Goal: Communication & Community: Answer question/provide support

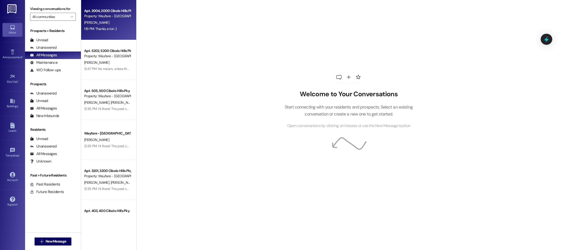
click at [112, 19] on div "Apt. 2004, 2000 Cibolo Hills Pky Property: Wayfare - Cibolo Hills" at bounding box center [107, 14] width 47 height 12
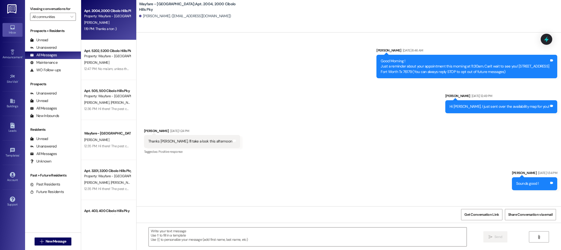
scroll to position [10660, 0]
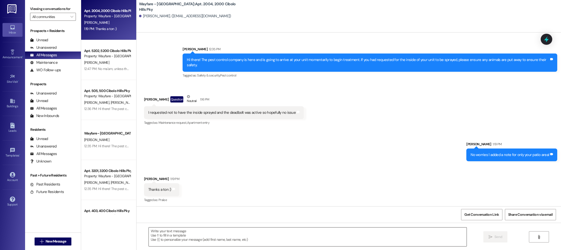
click at [221, 236] on textarea at bounding box center [308, 237] width 318 height 19
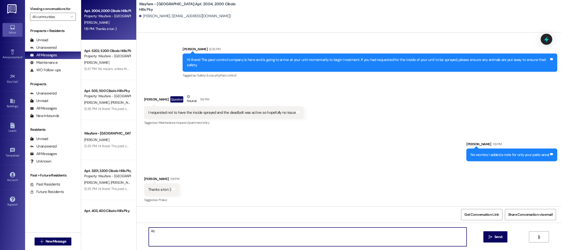
type textarea "A"
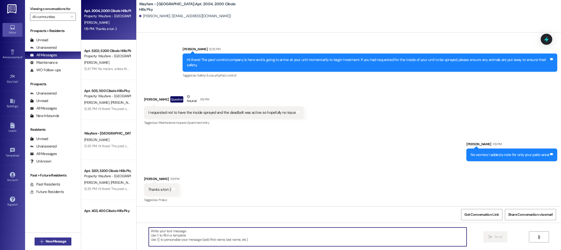
click at [40, 241] on icon "" at bounding box center [42, 242] width 4 height 4
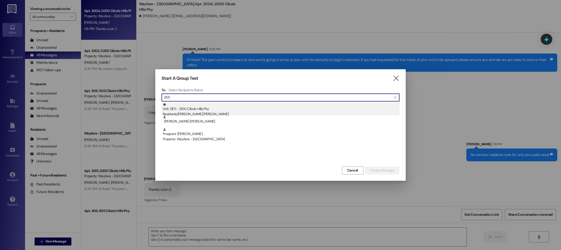
type input "2101"
click at [207, 109] on div "Unit: 2101 - 2100 Cibolo Hills Pky Residents: Marissa Durante Garland" at bounding box center [281, 110] width 237 height 14
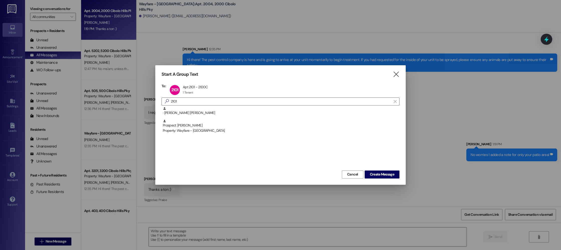
click at [400, 180] on div "Start A Group Text  To: 2101 Apt 2101 - 2100C Apt 2101 - 2100C 1 Tenant 1 Tena…" at bounding box center [280, 124] width 250 height 119
click at [395, 176] on button "Create Message" at bounding box center [381, 175] width 35 height 8
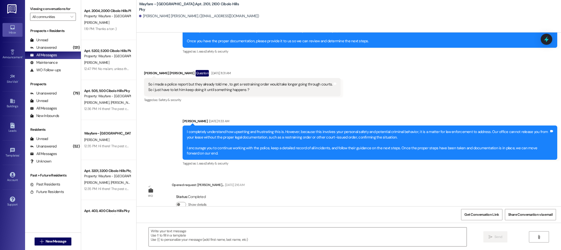
scroll to position [5949, 0]
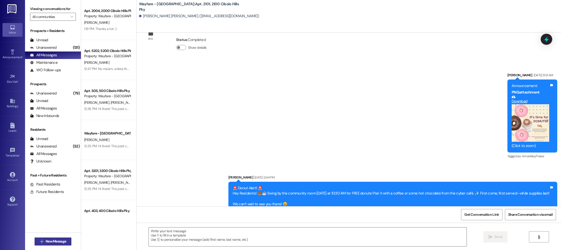
click at [47, 238] on button " New Message" at bounding box center [53, 242] width 37 height 8
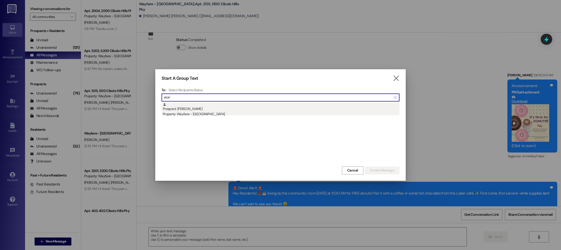
type input "elorr"
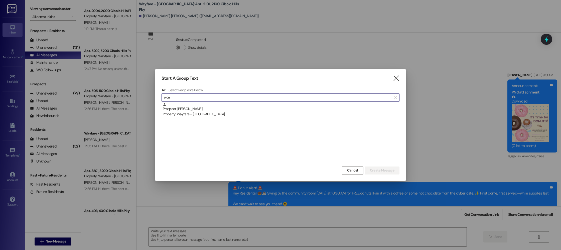
drag, startPoint x: 200, startPoint y: 116, endPoint x: 212, endPoint y: 113, distance: 12.0
click at [200, 116] on div "Property: Wayfare - [GEOGRAPHIC_DATA]" at bounding box center [281, 114] width 237 height 5
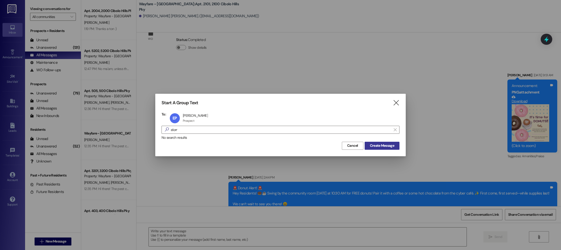
click at [381, 147] on span "Create Message" at bounding box center [382, 145] width 24 height 5
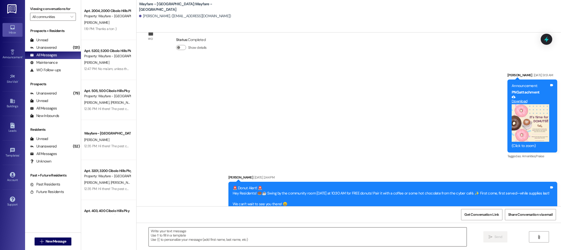
scroll to position [0, 0]
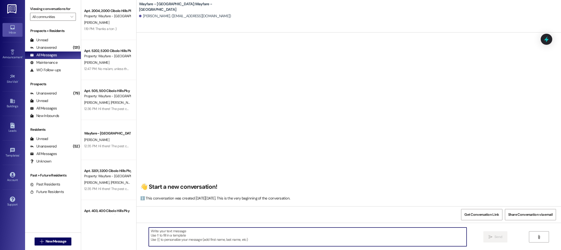
click at [346, 235] on textarea at bounding box center [308, 237] width 318 height 19
paste textarea "Hi there! My name is ____ and I'm one of the leasing agents here at Wayfare Cib…"
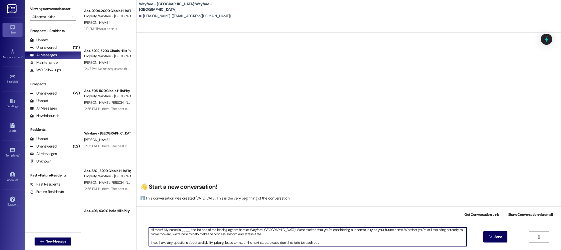
scroll to position [0, 0]
drag, startPoint x: 186, startPoint y: 232, endPoint x: 177, endPoint y: 232, distance: 9.0
click at [177, 232] on textarea "Hi there! My name is ____ and I'm one of the leasing agents here at Wayfare Cib…" at bounding box center [308, 237] width 318 height 19
type textarea "Hi there! My name is Jordan and I'm one of the leasing agents here at Wayfare C…"
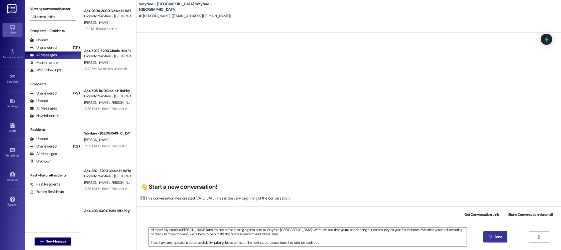
click at [500, 239] on span "Send" at bounding box center [498, 237] width 8 height 5
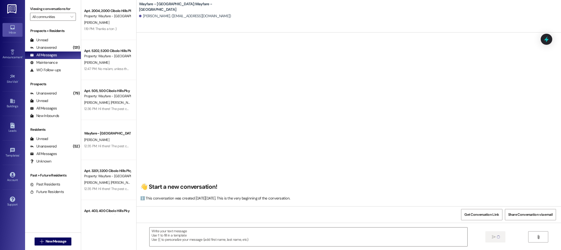
scroll to position [0, 0]
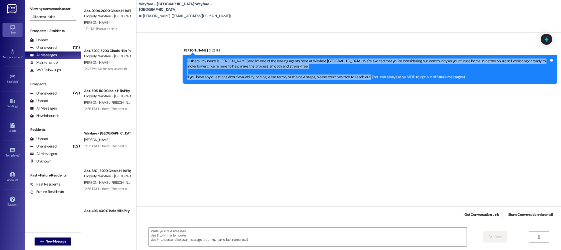
drag, startPoint x: 359, startPoint y: 78, endPoint x: 180, endPoint y: 58, distance: 179.3
click at [182, 58] on div "Hi there! My name is Jordan and I'm one of the leasing agents here at Wayfare C…" at bounding box center [369, 69] width 374 height 29
copy div "Hi there! My name is Jordan and I'm one of the leasing agents here at Wayfare C…"
click at [55, 240] on span "New Message" at bounding box center [56, 241] width 21 height 5
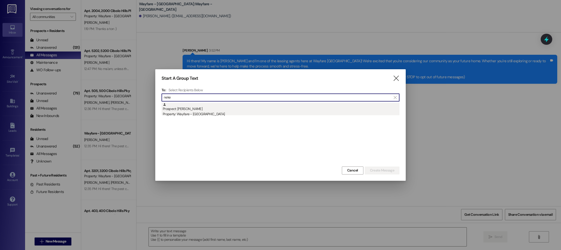
type input "neke"
click at [255, 115] on div "Property: Wayfare - [GEOGRAPHIC_DATA]" at bounding box center [281, 114] width 237 height 5
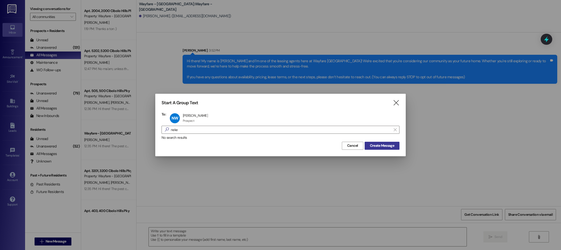
click at [378, 146] on span "Create Message" at bounding box center [382, 145] width 24 height 5
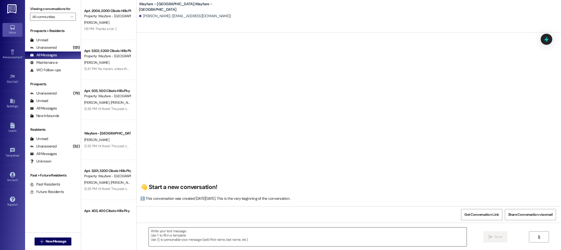
click at [238, 239] on textarea at bounding box center [308, 237] width 318 height 19
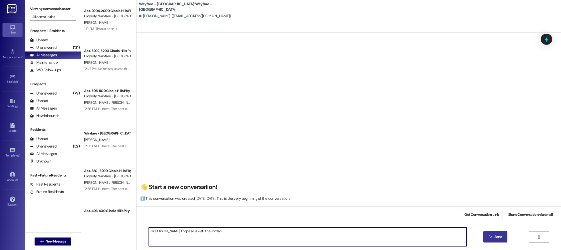
click at [231, 237] on textarea "Hi Nekeisha! I hope all is well. This Jordan" at bounding box center [308, 237] width 318 height 19
click at [230, 234] on textarea "Hi Nekeisha! I hope all is well. This Jordan" at bounding box center [308, 237] width 318 height 19
click at [295, 235] on textarea "Hi Nekeisha! I hope all is well. This Jordan from Wayfare Cibolo Hills Apartmen…" at bounding box center [308, 237] width 318 height 19
click at [155, 231] on textarea "Hi Nekeisha! I hope all is well. This Jordan from Wayfare Cibolo Hills Apartmen…" at bounding box center [308, 237] width 318 height 19
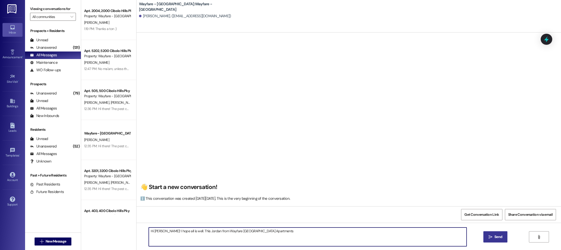
click at [266, 234] on textarea "Hi Nekeisha! I hope all is well. This Jordan from Wayfare Cibolo Hills Apartmen…" at bounding box center [308, 237] width 318 height 19
type textarea "Hi Nekeisha! I hope all is well. This Jordan from Wayfare Cibolo Hills Apartmen…"
click at [267, 232] on textarea "Hi Nekeisha! I hope all is well. This Jordan from Wayfare Cibolo Hills Apartmen…" at bounding box center [308, 237] width 318 height 19
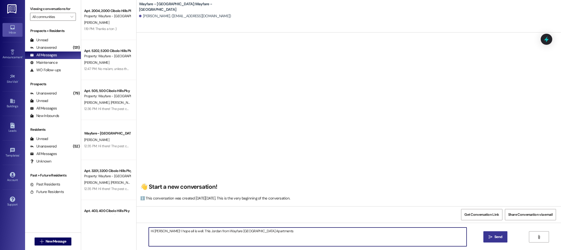
click at [267, 232] on textarea "Hi Nekeisha! I hope all is well. This Jordan from Wayfare Cibolo Hills Apartmen…" at bounding box center [308, 237] width 318 height 19
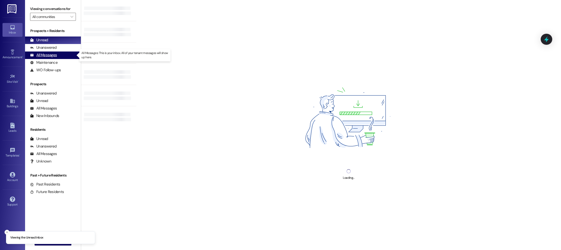
click at [43, 56] on div "All Messages" at bounding box center [43, 55] width 27 height 5
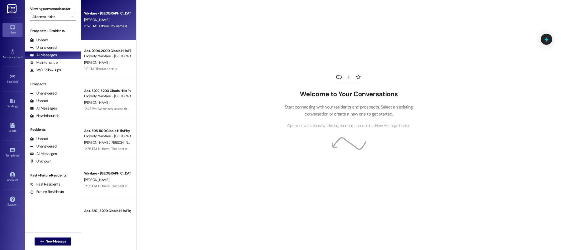
click at [102, 23] on div "3:52 PM: Hi there! My name is [PERSON_NAME] and I'm one of the leasing agents h…" at bounding box center [107, 26] width 47 height 6
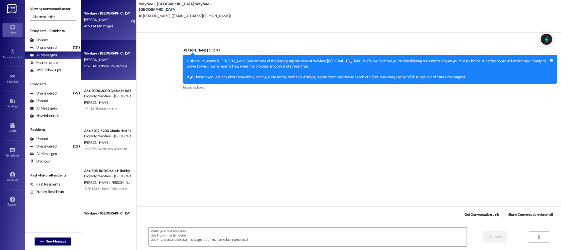
click at [97, 21] on div "[PERSON_NAME]" at bounding box center [107, 20] width 47 height 6
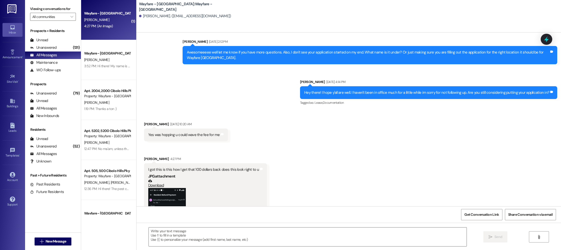
scroll to position [356, 0]
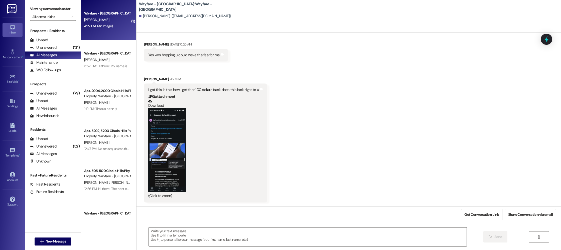
click at [164, 137] on button "Zoom image" at bounding box center [167, 149] width 38 height 83
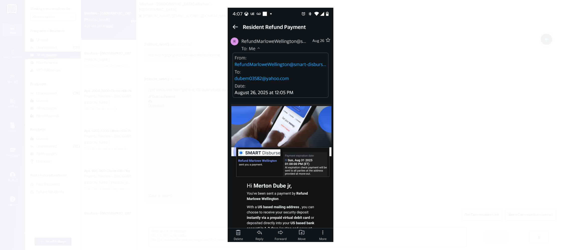
click at [376, 111] on button "Unzoom image" at bounding box center [280, 125] width 561 height 250
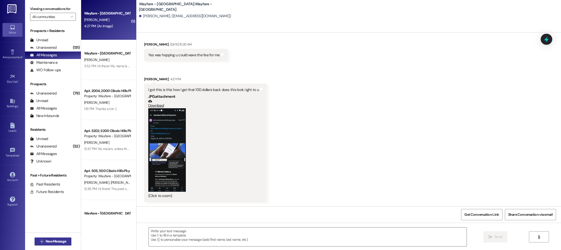
click at [46, 242] on span "New Message" at bounding box center [56, 241] width 21 height 5
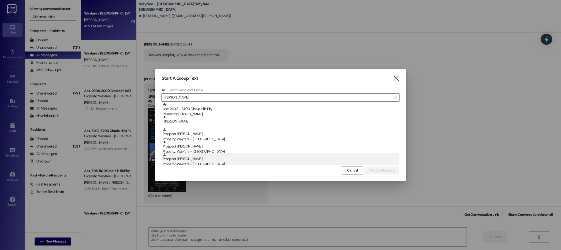
type input "[PERSON_NAME]"
click at [198, 159] on div "Prospect: [PERSON_NAME] Property: Wayfare - [GEOGRAPHIC_DATA]" at bounding box center [281, 160] width 237 height 14
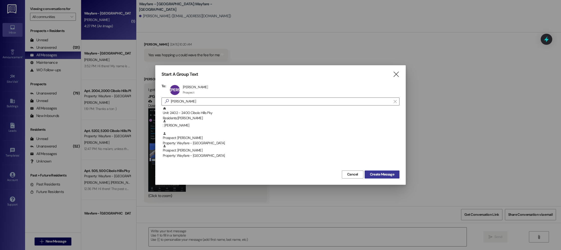
click at [372, 172] on button "Create Message" at bounding box center [381, 175] width 35 height 8
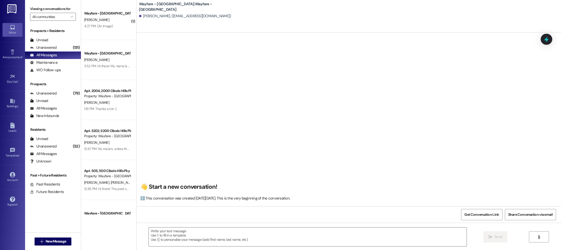
scroll to position [0, 0]
click at [202, 238] on textarea at bounding box center [308, 237] width 318 height 19
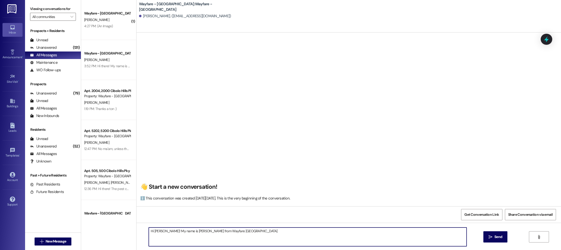
click at [249, 233] on textarea "Hi [PERSON_NAME]! My name is [PERSON_NAME] from Wayfare [GEOGRAPHIC_DATA]" at bounding box center [308, 237] width 318 height 19
click at [248, 233] on textarea "Hi [PERSON_NAME]! My name is [PERSON_NAME] from Wayfare [GEOGRAPHIC_DATA]. Than…" at bounding box center [308, 237] width 318 height 19
click at [191, 232] on textarea "Hi [PERSON_NAME]! My name is [PERSON_NAME] from Wayfare [GEOGRAPHIC_DATA]. Than…" at bounding box center [308, 237] width 318 height 19
drag, startPoint x: 198, startPoint y: 232, endPoint x: 192, endPoint y: 232, distance: 6.0
click at [192, 232] on textarea "Hi [PERSON_NAME]! My name is [PERSON_NAME] from Wayfare [GEOGRAPHIC_DATA]. Than…" at bounding box center [308, 237] width 318 height 19
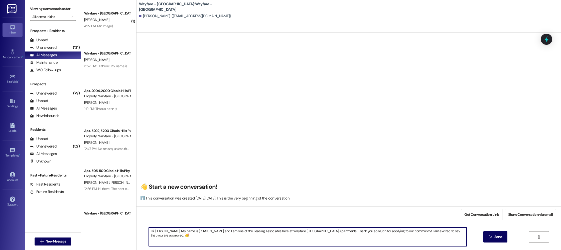
click at [456, 234] on textarea "Hi [PERSON_NAME]! My name is [PERSON_NAME] and I am one of the Leasing Associat…" at bounding box center [308, 237] width 318 height 19
click at [382, 233] on textarea "Hi [PERSON_NAME]! My name is [PERSON_NAME] and I am one of the Leasing Associat…" at bounding box center [308, 237] width 318 height 19
drag, startPoint x: 167, startPoint y: 236, endPoint x: 455, endPoint y: 233, distance: 288.1
click at [455, 233] on textarea "Hi [PERSON_NAME]! My name is [PERSON_NAME] and I am one of the Leasing Associat…" at bounding box center [308, 237] width 318 height 19
click at [214, 235] on textarea "Hi [PERSON_NAME]! My name is [PERSON_NAME] and I am one of the Leasing Associat…" at bounding box center [308, 237] width 318 height 19
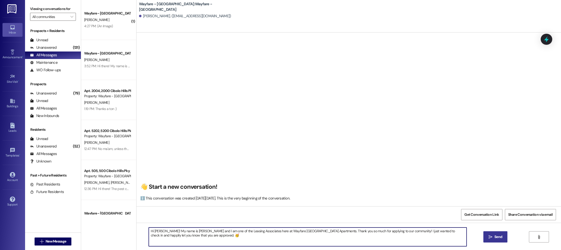
type textarea "Hi [PERSON_NAME]! My name is [PERSON_NAME] and I am one of the Leasing Associat…"
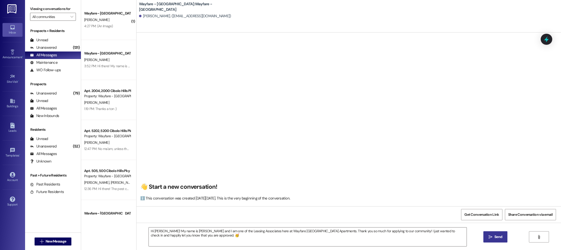
click at [494, 236] on span "Send" at bounding box center [498, 237] width 8 height 5
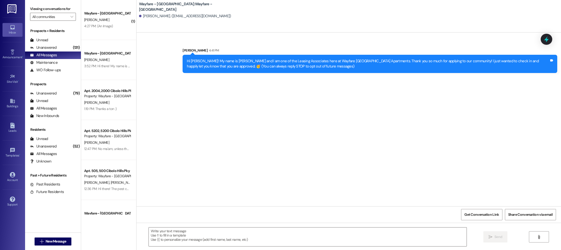
scroll to position [0, 0]
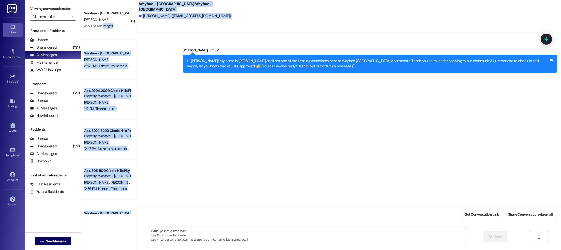
drag, startPoint x: 98, startPoint y: 25, endPoint x: 211, endPoint y: 34, distance: 113.3
click at [211, 34] on div "( 1 ) Wayfare - [GEOGRAPHIC_DATA] [PERSON_NAME] 4:27 PM: (An Image) 4:27 PM: (A…" at bounding box center [321, 125] width 480 height 250
click at [220, 36] on div "Sent via SMS [PERSON_NAME] 4:41 PM Hi [PERSON_NAME]! My name is [PERSON_NAME] a…" at bounding box center [348, 120] width 424 height 174
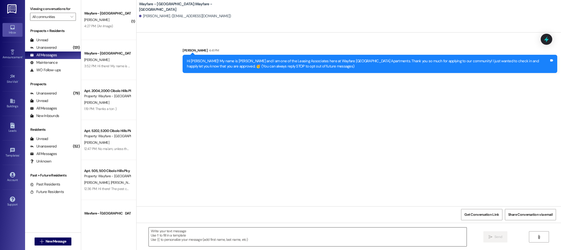
click at [225, 238] on textarea at bounding box center [308, 237] width 318 height 19
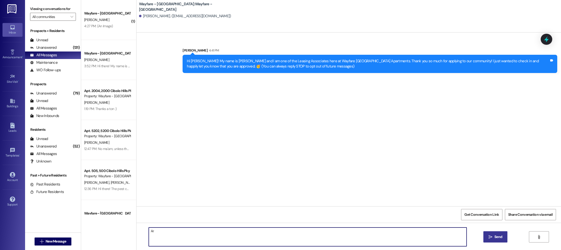
type textarea "A"
type textarea "The next steps are going to be to sign a lease! No payments will be due until u…"
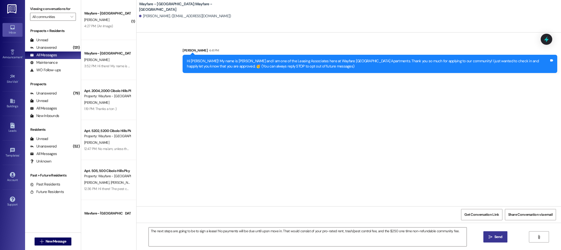
click at [500, 238] on span "Send" at bounding box center [498, 237] width 8 height 5
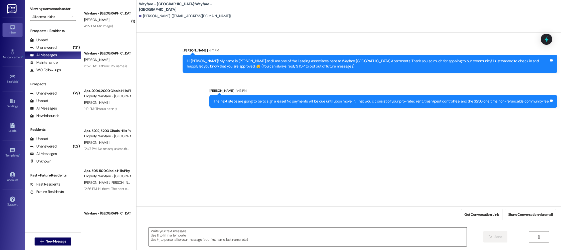
click at [193, 236] on textarea at bounding box center [308, 237] width 318 height 19
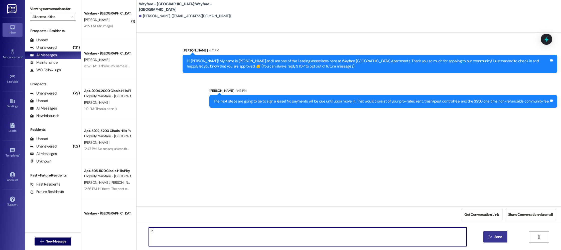
type textarea "P"
click at [286, 238] on textarea at bounding box center [308, 237] width 318 height 19
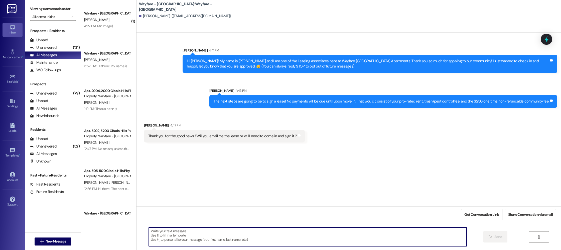
click at [261, 241] on textarea at bounding box center [308, 237] width 318 height 19
type textarea "I"
type textarea "Everything can be done electronically! Are we still good for unit 3203, for a m…"
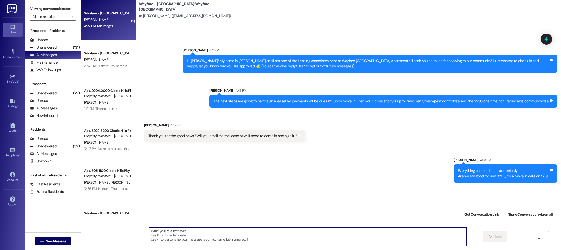
click at [101, 26] on div "4:27 PM: (An Image) 4:27 PM: (An Image)" at bounding box center [98, 26] width 29 height 5
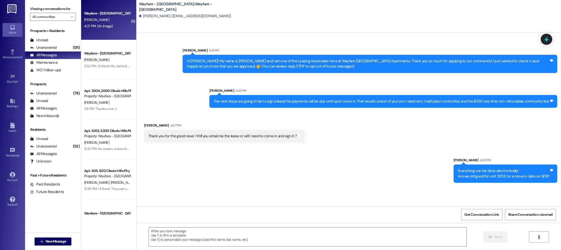
scroll to position [356, 0]
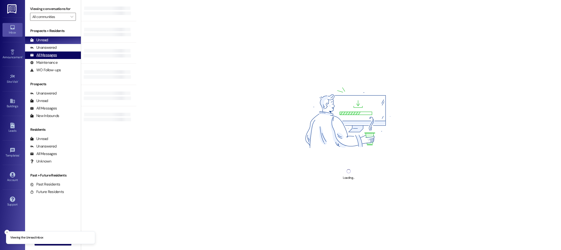
click at [46, 53] on div "All Messages" at bounding box center [43, 55] width 27 height 5
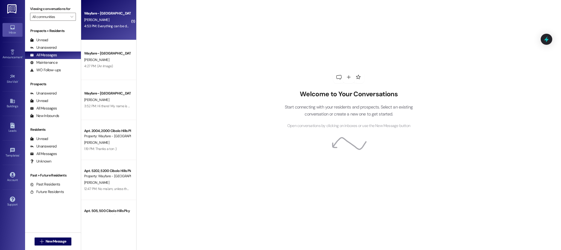
click at [111, 30] on div "Wayfare - Cibolo Hills Prospect [PERSON_NAME] 4:53 PM: Everything can be done e…" at bounding box center [108, 20] width 55 height 40
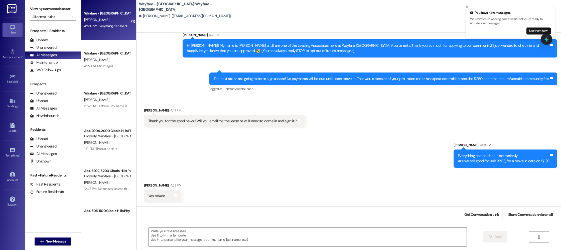
scroll to position [16, 0]
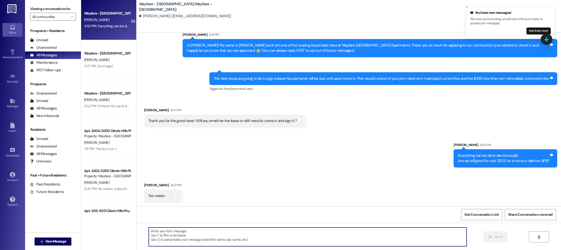
click at [317, 232] on textarea at bounding box center [308, 237] width 318 height 19
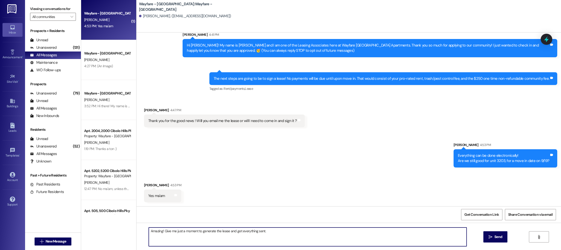
drag, startPoint x: 269, startPoint y: 235, endPoint x: 161, endPoint y: 231, distance: 107.7
click at [161, 231] on textarea "Amazing! Give me just a moment to generate the lease and get everything sent." at bounding box center [308, 237] width 318 height 19
click at [208, 231] on textarea "Amazing! I just sent you your lease. Please give me a call at 682-312-3851 for …" at bounding box center [308, 237] width 318 height 19
click at [208, 232] on textarea "Amazing! I just sent you your lease. Please give me a call at 682-312-3851 for …" at bounding box center [308, 237] width 318 height 19
click at [351, 236] on textarea "Amazing! I just sent you your lease. Please message me here or give me a call a…" at bounding box center [308, 237] width 318 height 19
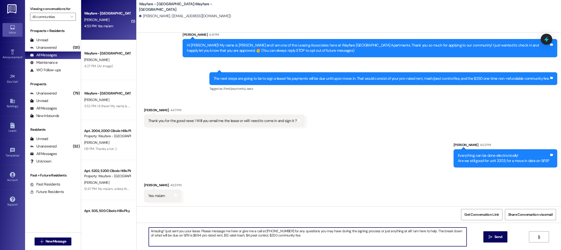
drag, startPoint x: 284, startPoint y: 237, endPoint x: 278, endPoint y: 237, distance: 6.0
click at [278, 237] on textarea "Amazing! I just sent you your lease. Please message me here or give me a call a…" at bounding box center [308, 237] width 318 height 19
click at [313, 234] on textarea "Amazing! I just sent you your lease. Please message me here or give me a call a…" at bounding box center [308, 237] width 318 height 19
drag, startPoint x: 374, startPoint y: 238, endPoint x: 172, endPoint y: 228, distance: 202.2
click at [143, 220] on div "Sent via SMS Jordan Arnold 4:41 PM Hi Jasmine! My name is Jordan and I am one o…" at bounding box center [348, 158] width 424 height 250
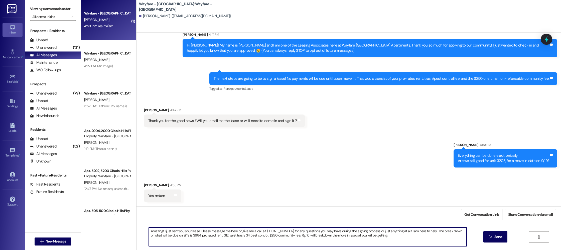
type textarea "Amazing! I just sent you your lease. Please message me here or give me a call a…"
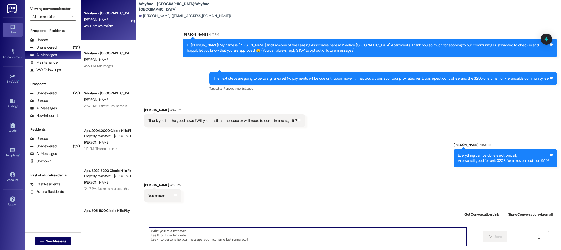
paste textarea "Great news! I just sent your lease over. If you have any questions during the s…"
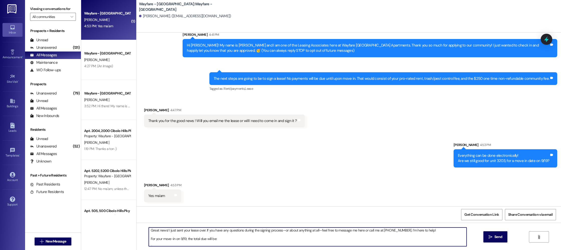
scroll to position [0, 0]
drag, startPoint x: 138, startPoint y: 232, endPoint x: 124, endPoint y: 231, distance: 13.3
click at [125, 232] on div "( 1 ) Wayfare - Cibolo Hills Prospect J. Anderson 4:53 PM: Yes ma'am 4:53 PM: Y…" at bounding box center [321, 125] width 480 height 250
click at [149, 231] on textarea "I just sent your lease over. If you have any questions during the signing proce…" at bounding box center [308, 237] width 318 height 19
type textarea "Amazing! I just sent your lease over. If you have any questions during the sign…"
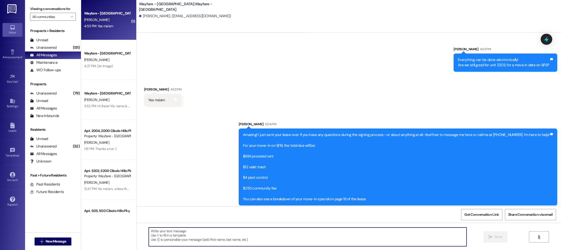
scroll to position [115, 0]
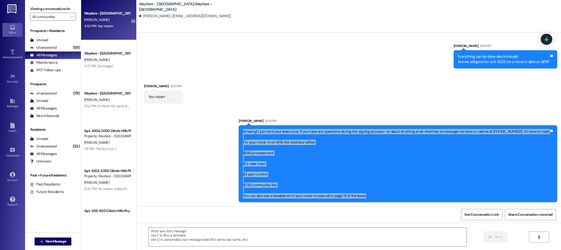
drag, startPoint x: 389, startPoint y: 199, endPoint x: 244, endPoint y: 131, distance: 160.2
click at [238, 129] on div "Sent via SMS Jordan Arnold 5:04 PM Amazing! I just sent your lease over. If you…" at bounding box center [348, 156] width 424 height 99
copy div "Amazing! I just sent your lease over. If you have any questions during the sign…"
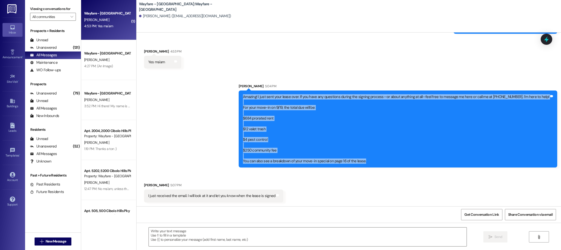
scroll to position [150, 0]
click at [54, 239] on span "New Message" at bounding box center [56, 241] width 21 height 5
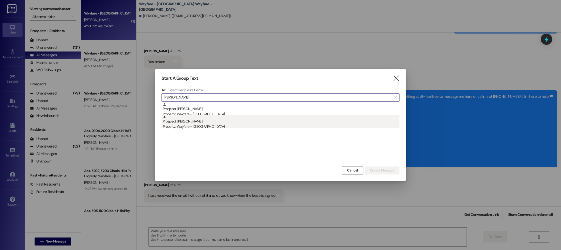
type input "erika"
click at [206, 117] on div "Prospect: Erika Serna Property: Wayfare - Cibolo Hills" at bounding box center [281, 122] width 237 height 14
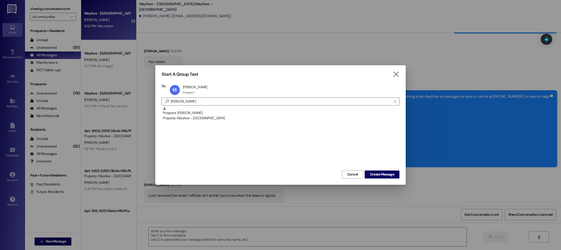
click at [380, 180] on div "Start A Group Text  To: ES Erika Serna Erika Serna Prospect Prospect click to …" at bounding box center [280, 124] width 250 height 119
click at [381, 176] on span "Create Message" at bounding box center [382, 174] width 24 height 5
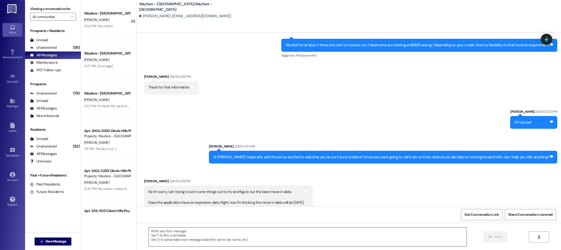
click at [362, 236] on textarea at bounding box center [308, 237] width 318 height 19
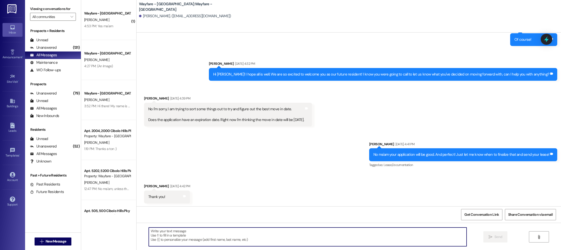
scroll to position [349, 0]
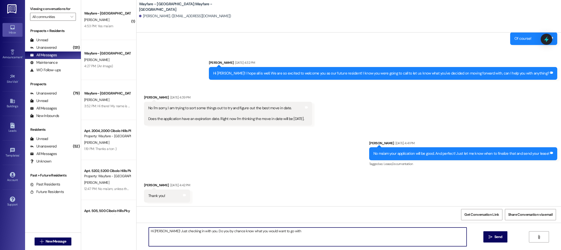
type textarea "Hi Erika! Just checking in with you. Do you by chance know what you would want …"
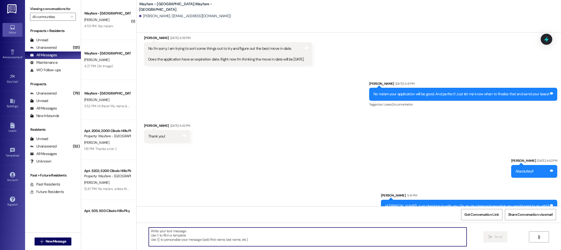
scroll to position [419, 0]
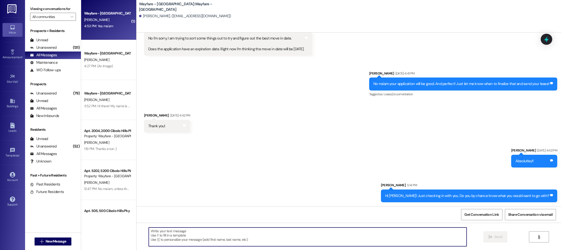
click at [101, 17] on div "J. Anderson" at bounding box center [107, 20] width 47 height 6
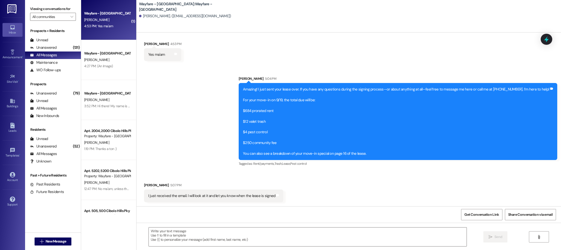
scroll to position [157, 0]
click at [188, 240] on textarea at bounding box center [308, 237] width 318 height 19
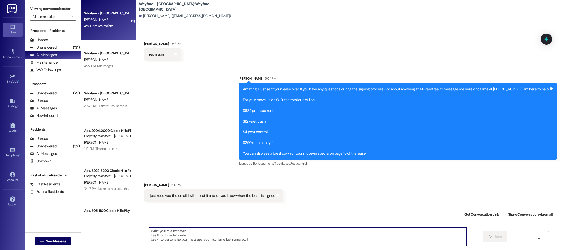
type textarea "G"
click at [241, 231] on textarea "Great thank you very much! I will be back in office tomorrow 8:30-5:30pm" at bounding box center [308, 237] width 318 height 19
click at [282, 236] on textarea "Great thank you very much! I will be back in office tomorrow 8:30am-5:30pm" at bounding box center [308, 237] width 318 height 19
type textarea "Great thank you very much! I will be back in office tomorrow 8:30am-5:30pm."
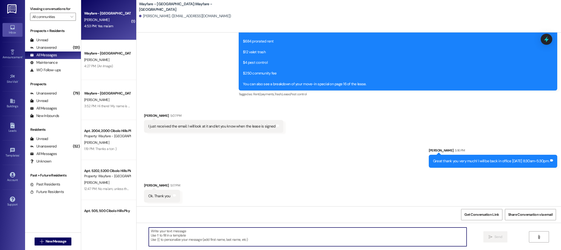
scroll to position [227, 0]
